Goal: Task Accomplishment & Management: Manage account settings

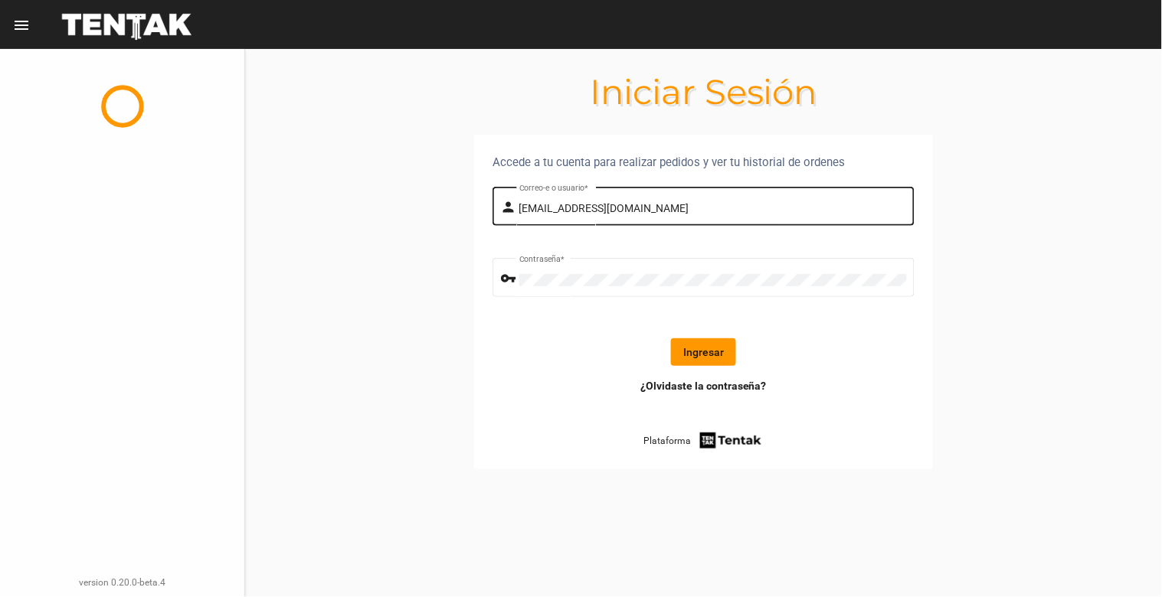
click at [737, 201] on div "[EMAIL_ADDRESS][DOMAIN_NAME] Correo-e o usuario *" at bounding box center [713, 205] width 388 height 42
click at [687, 355] on button "Ingresar" at bounding box center [703, 353] width 65 height 28
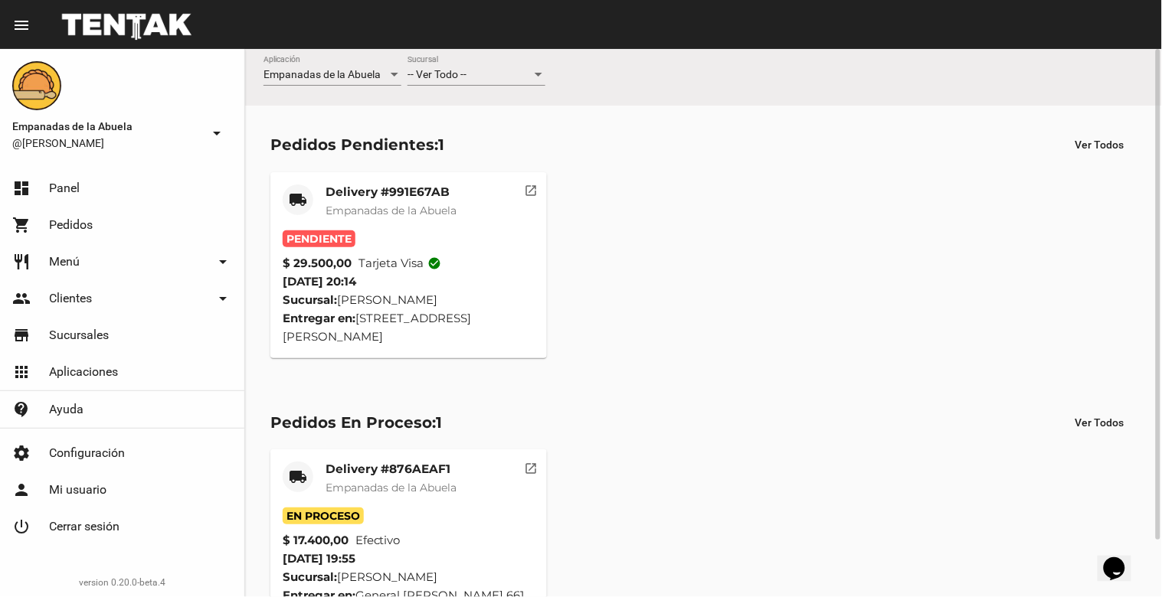
click at [378, 192] on mat-card-title "Delivery #991E67AB" at bounding box center [391, 192] width 131 height 15
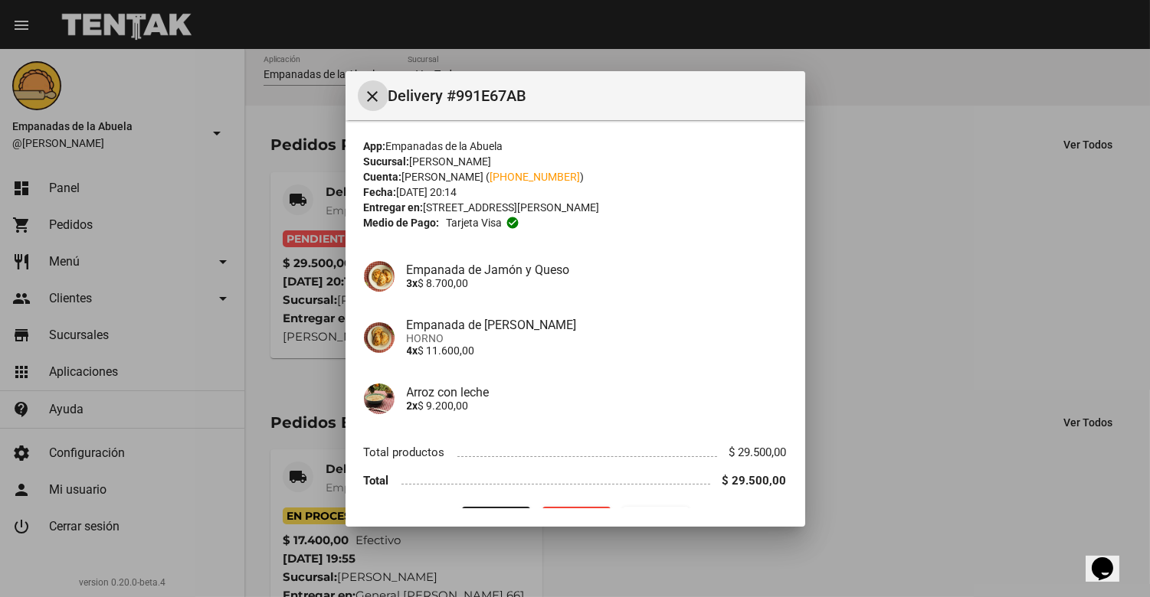
scroll to position [39, 0]
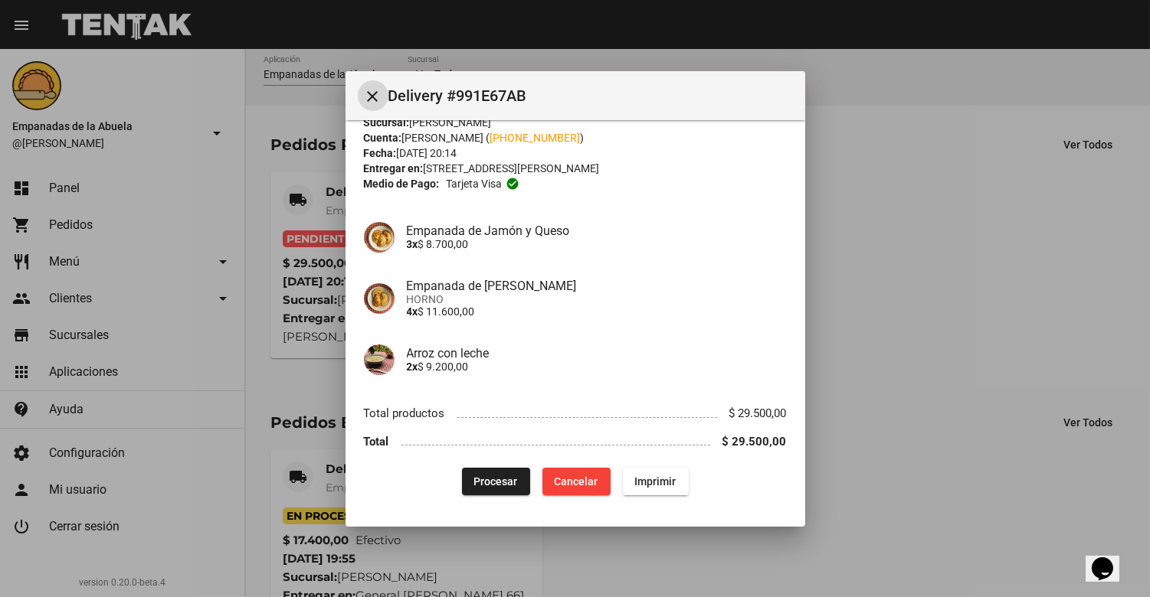
click at [645, 484] on span "Imprimir" at bounding box center [655, 482] width 41 height 12
click at [519, 480] on button "Procesar" at bounding box center [496, 482] width 68 height 28
